Goal: Browse casually

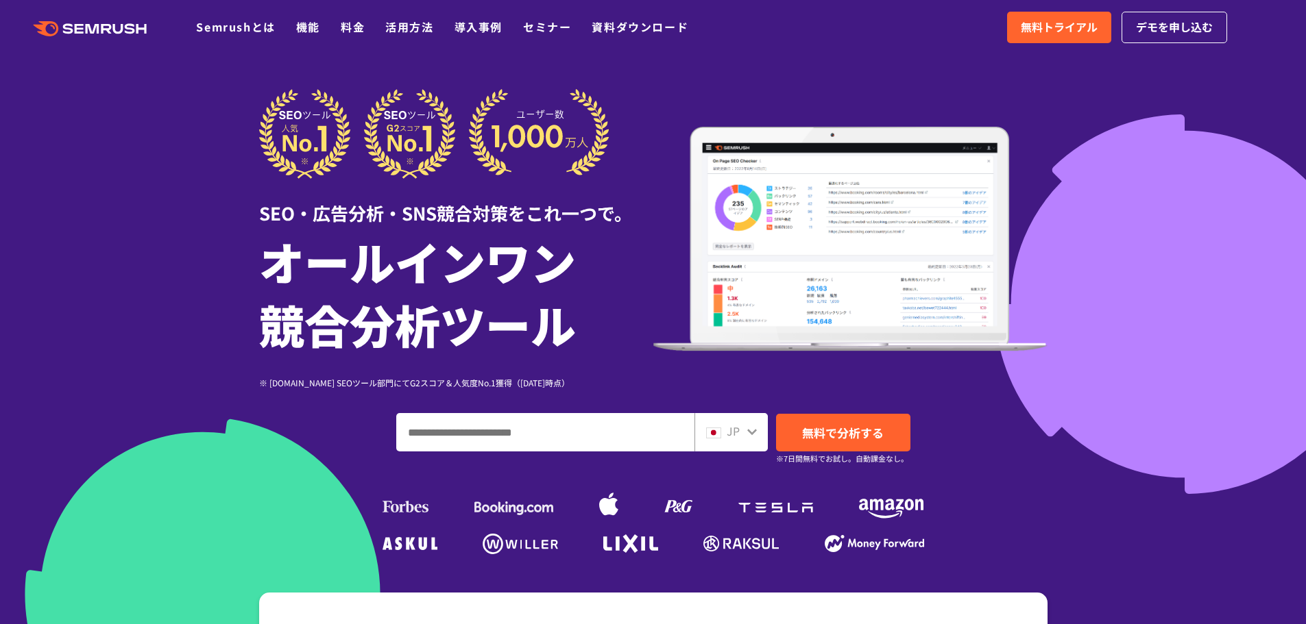
click at [116, 28] on icon ".cls {fill: #FF642D;}" at bounding box center [91, 28] width 155 height 15
click at [746, 424] on div at bounding box center [751, 431] width 11 height 18
click at [746, 432] on icon at bounding box center [751, 431] width 11 height 11
click at [754, 439] on div "JP" at bounding box center [730, 432] width 73 height 38
click at [752, 437] on icon at bounding box center [751, 431] width 11 height 11
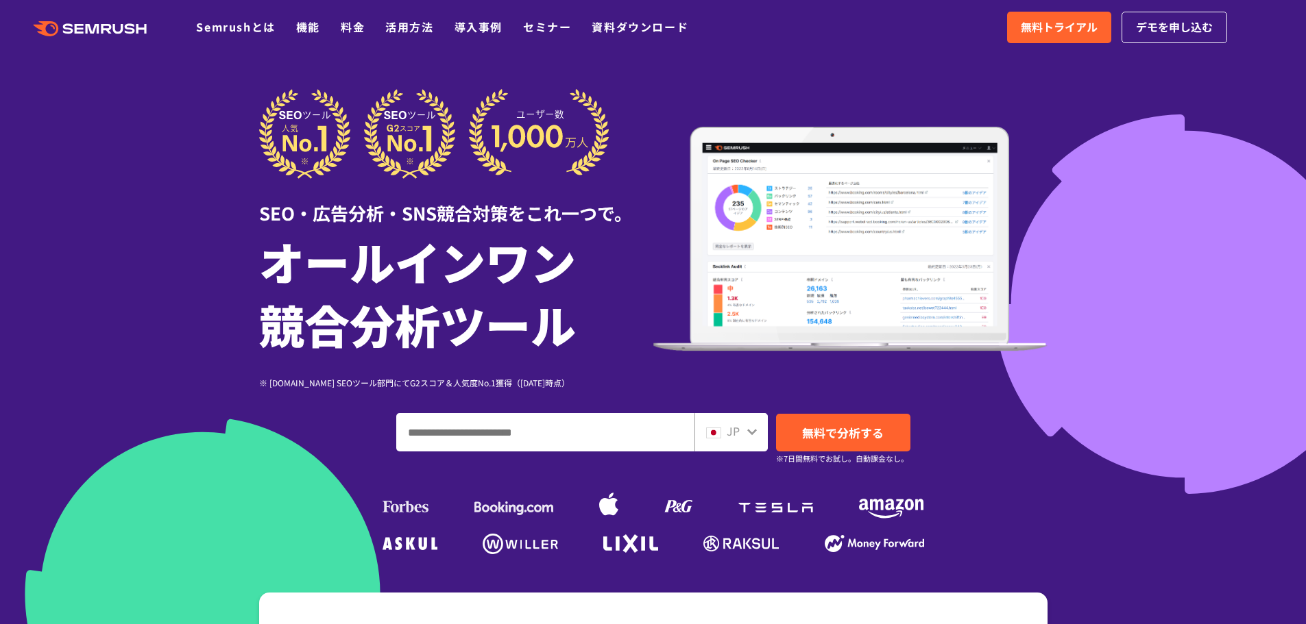
click at [752, 430] on icon at bounding box center [751, 431] width 11 height 11
